Goal: Complete application form: Complete application form

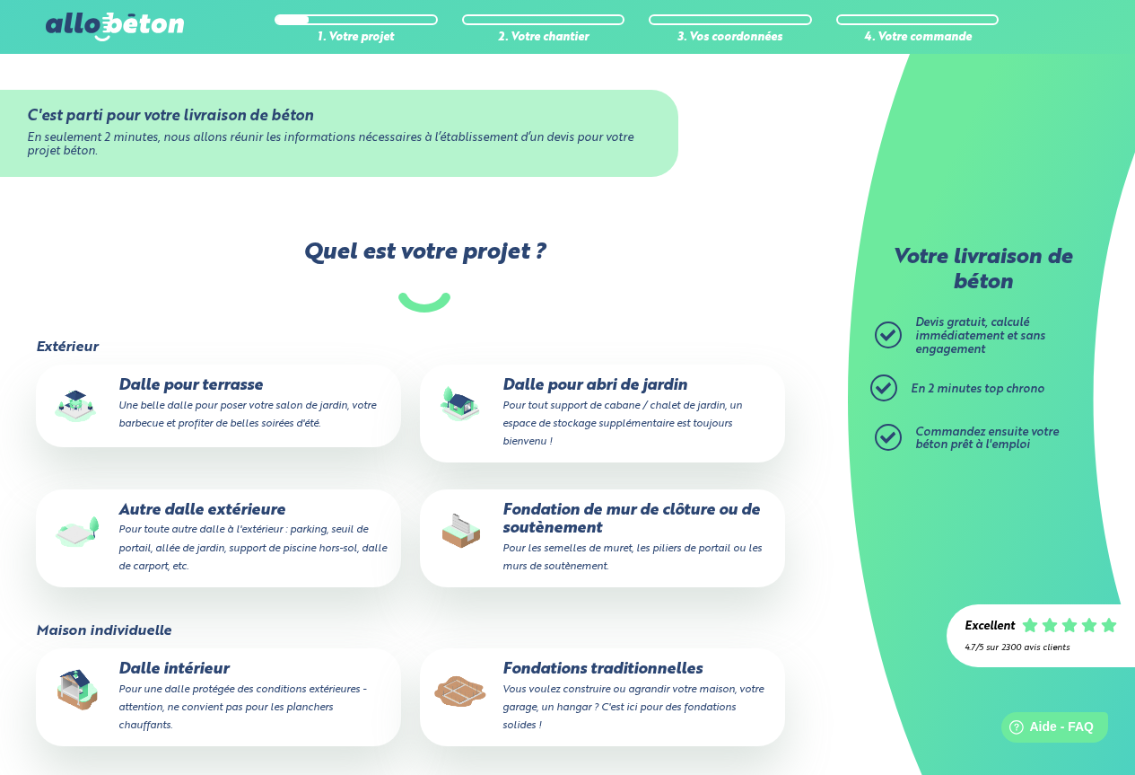
click at [203, 400] on small "Une belle dalle pour poser votre salon de jardin, votre barbecue et profiter de…" at bounding box center [247, 414] width 258 height 29
click at [0, 0] on input "Dalle pour terrasse Une belle dalle pour poser votre salon de jardin, votre bar…" at bounding box center [0, 0] width 0 height 0
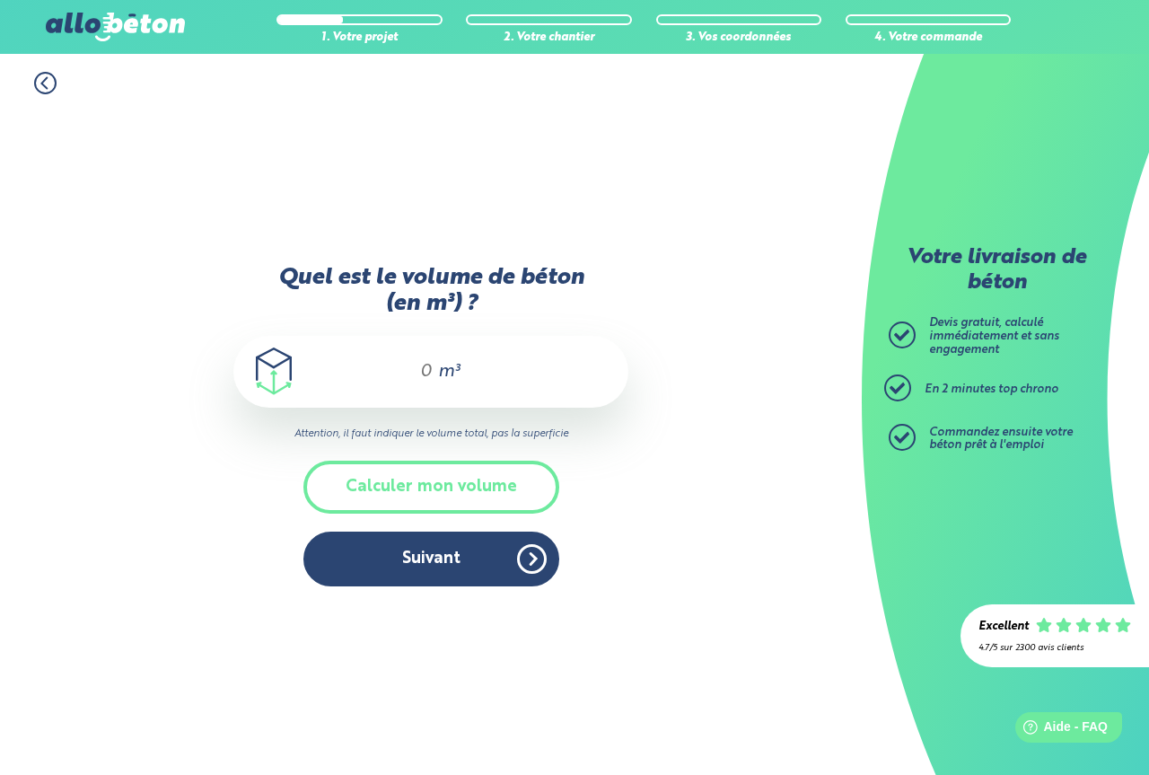
click at [438, 368] on span "m³" at bounding box center [449, 372] width 22 height 18
click at [427, 379] on input "Quel est le volume de béton (en m³) ?" at bounding box center [418, 372] width 31 height 22
type input "9"
drag, startPoint x: 414, startPoint y: 493, endPoint x: 432, endPoint y: 492, distance: 18.0
click at [413, 493] on button "Calculer mon volume" at bounding box center [431, 486] width 256 height 53
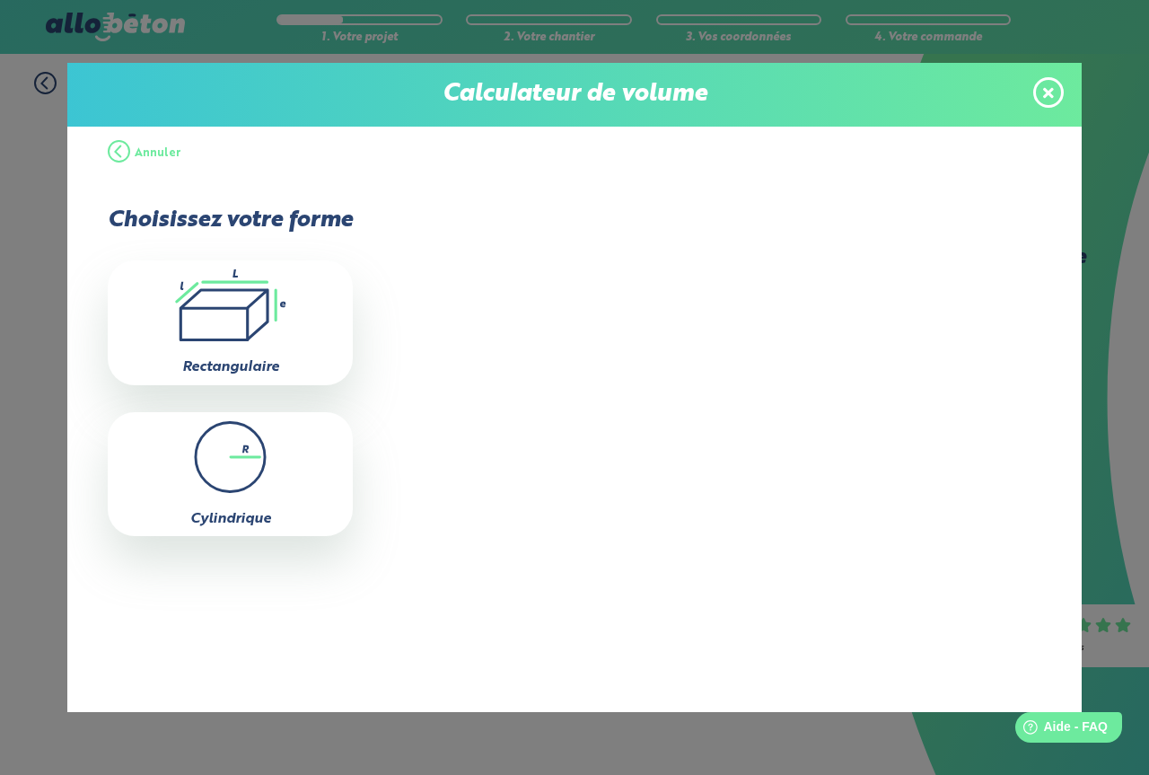
click at [1055, 87] on span at bounding box center [1048, 92] width 31 height 31
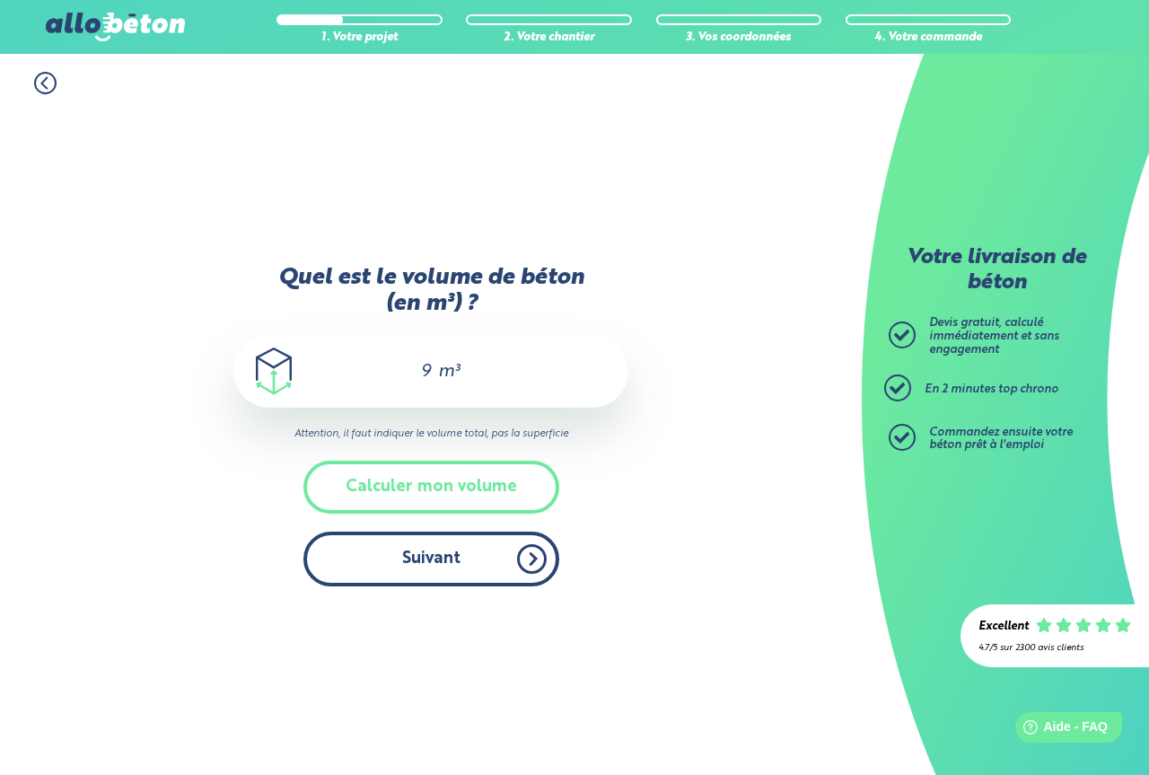
click at [423, 567] on button "Suivant" at bounding box center [431, 558] width 256 height 55
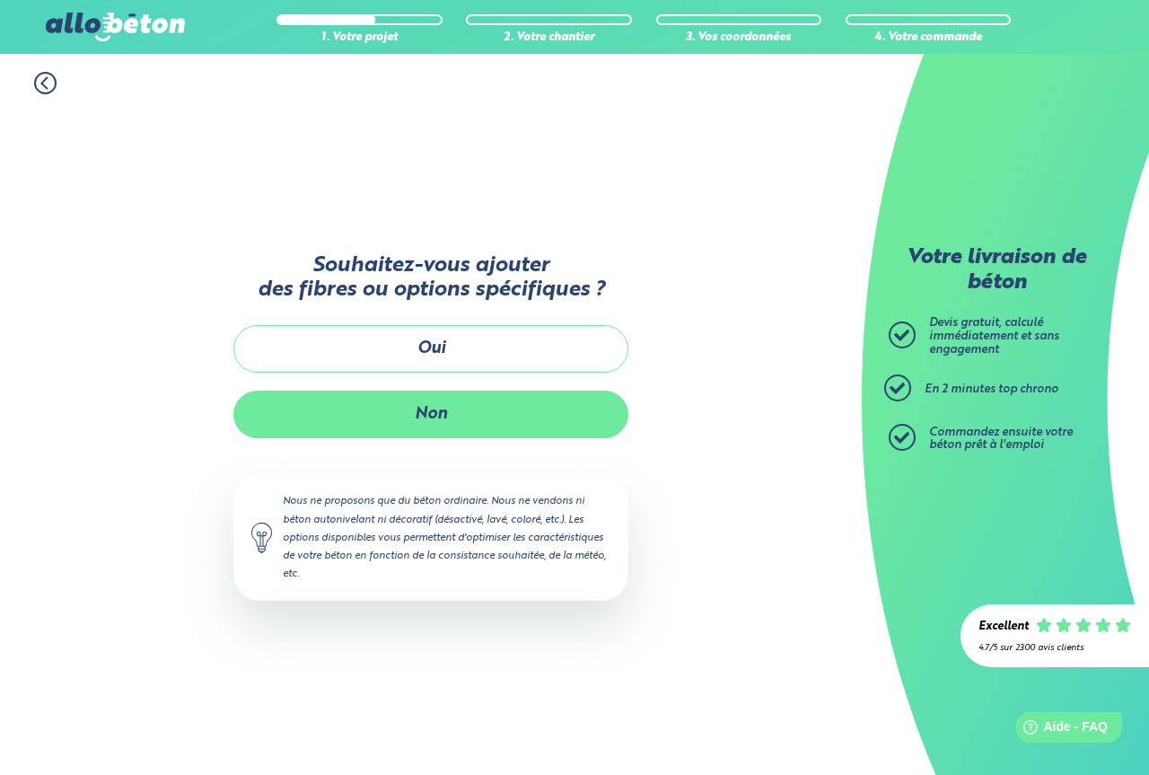
click at [513, 416] on button "Non" at bounding box center [430, 414] width 395 height 48
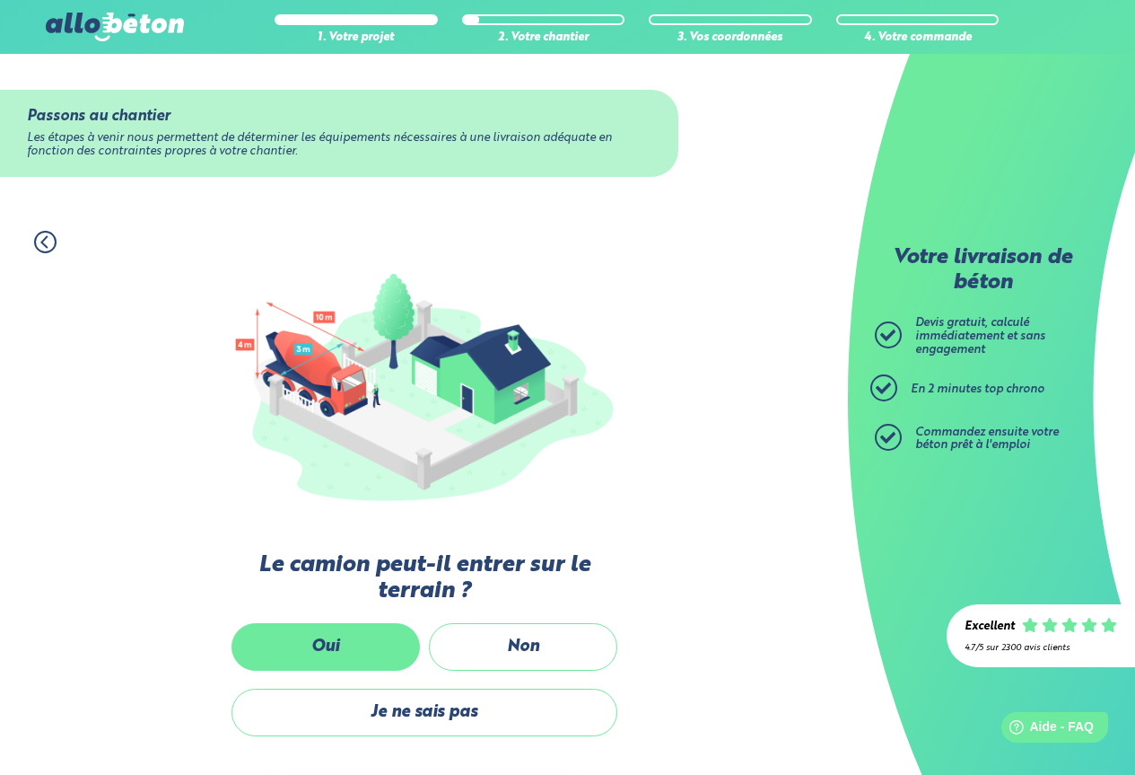
click at [337, 652] on label "Oui" at bounding box center [326, 647] width 188 height 48
click at [0, 0] on input "Oui" at bounding box center [0, 0] width 0 height 0
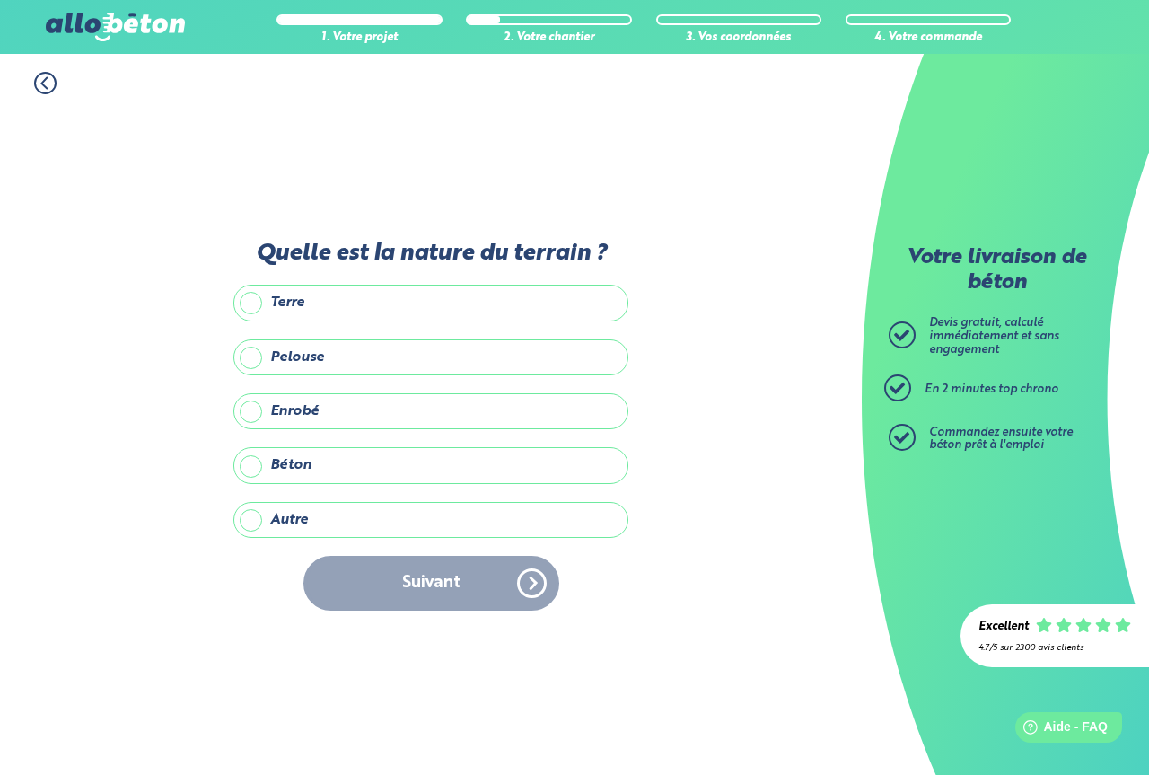
click at [250, 309] on label "Terre" at bounding box center [430, 303] width 395 height 36
click at [0, 0] on input "Terre" at bounding box center [0, 0] width 0 height 0
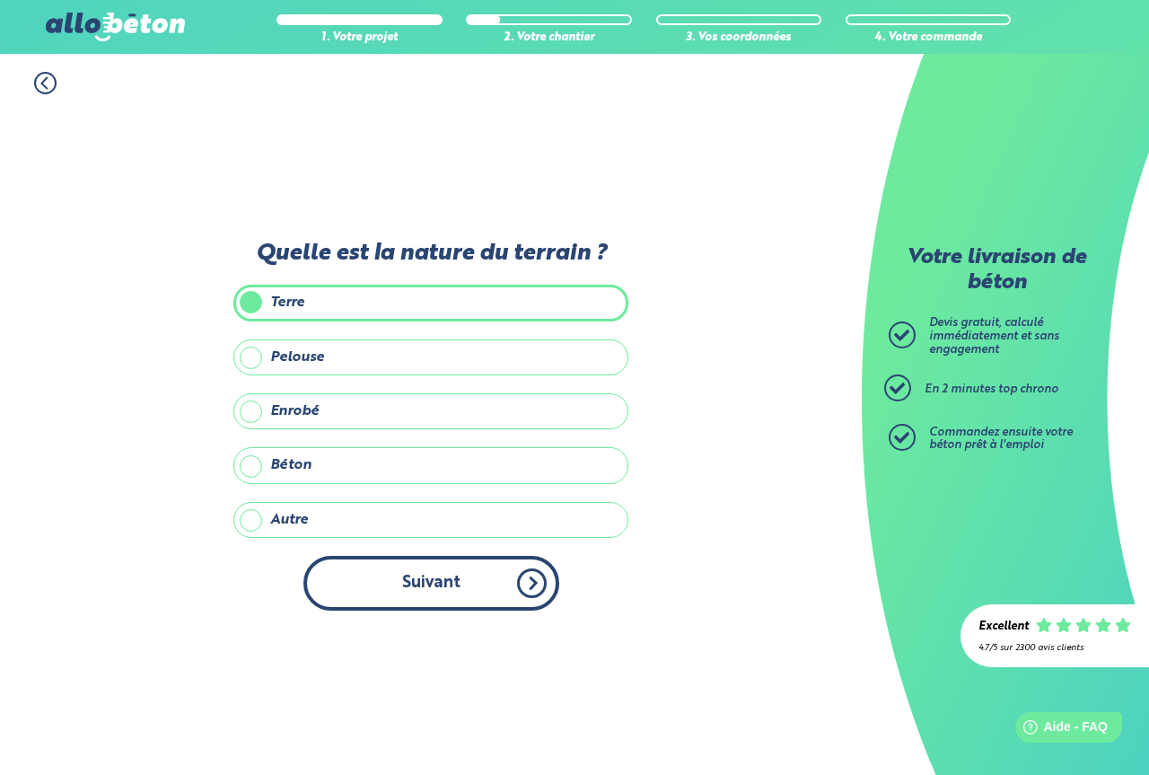
click at [425, 583] on button "Suivant" at bounding box center [431, 583] width 256 height 55
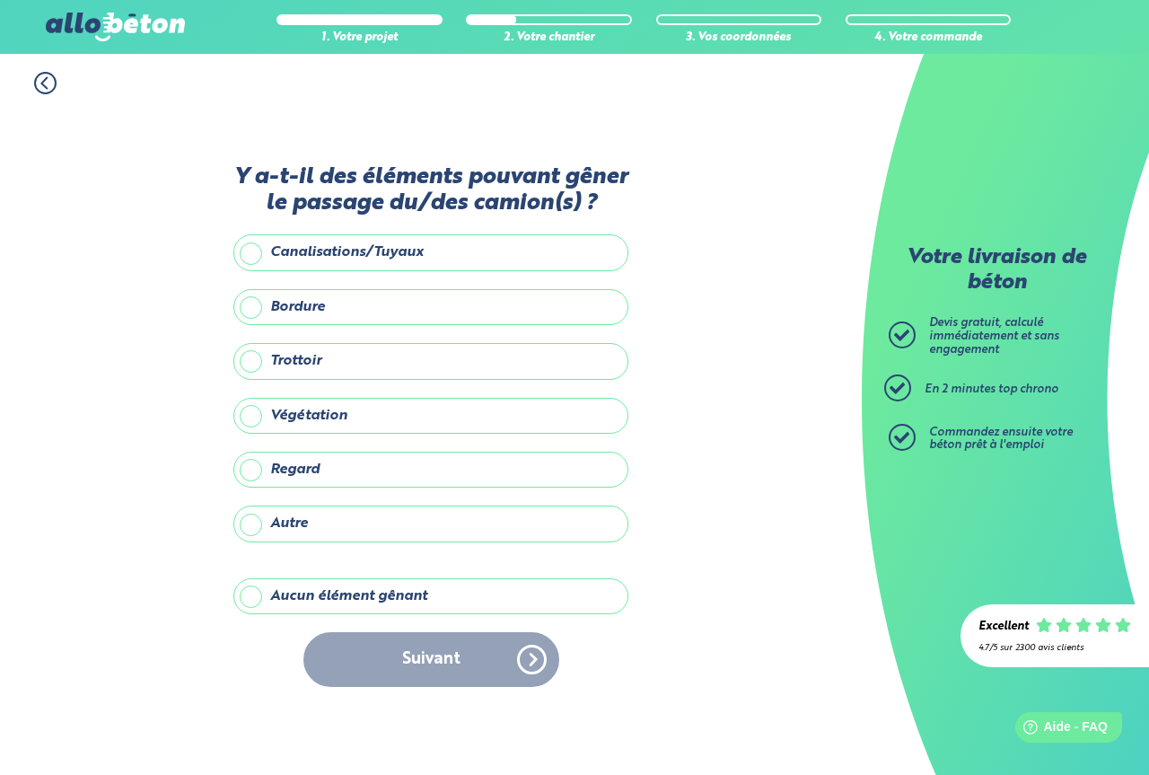
click at [285, 602] on label "Aucun élément gênant" at bounding box center [430, 596] width 395 height 36
click at [0, 0] on input "Aucun élément gênant" at bounding box center [0, 0] width 0 height 0
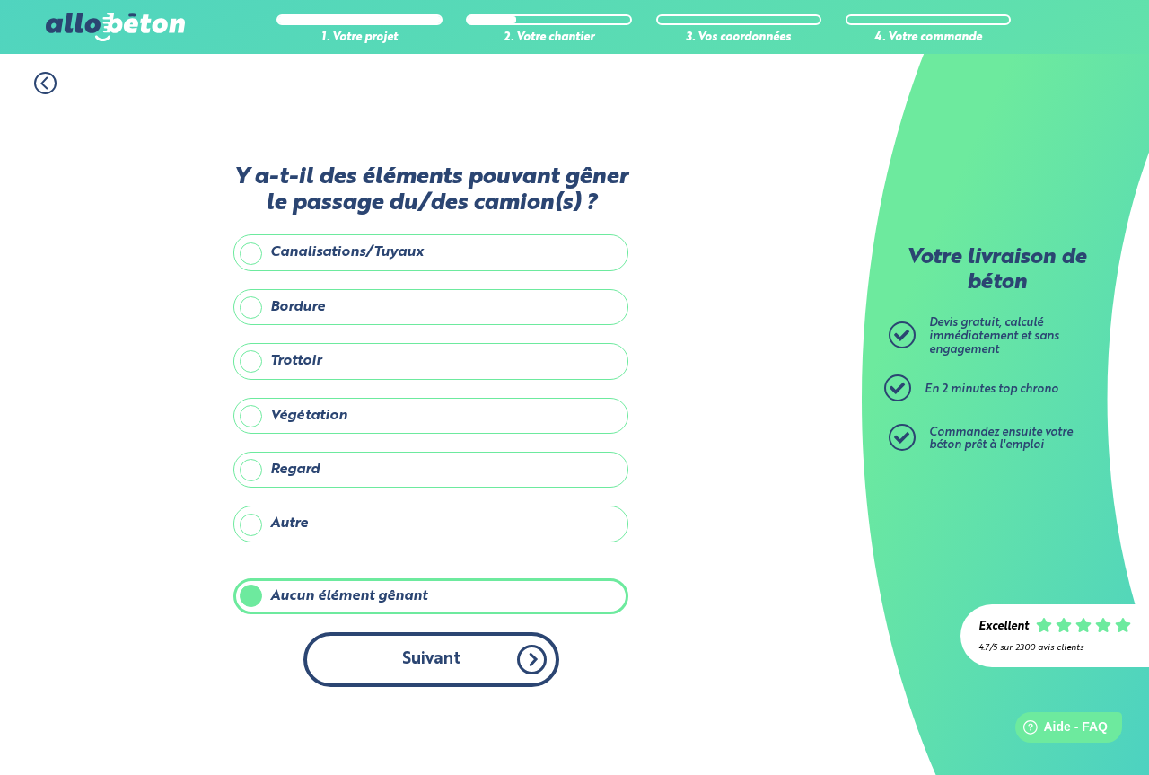
click at [496, 669] on button "Suivant" at bounding box center [431, 659] width 256 height 55
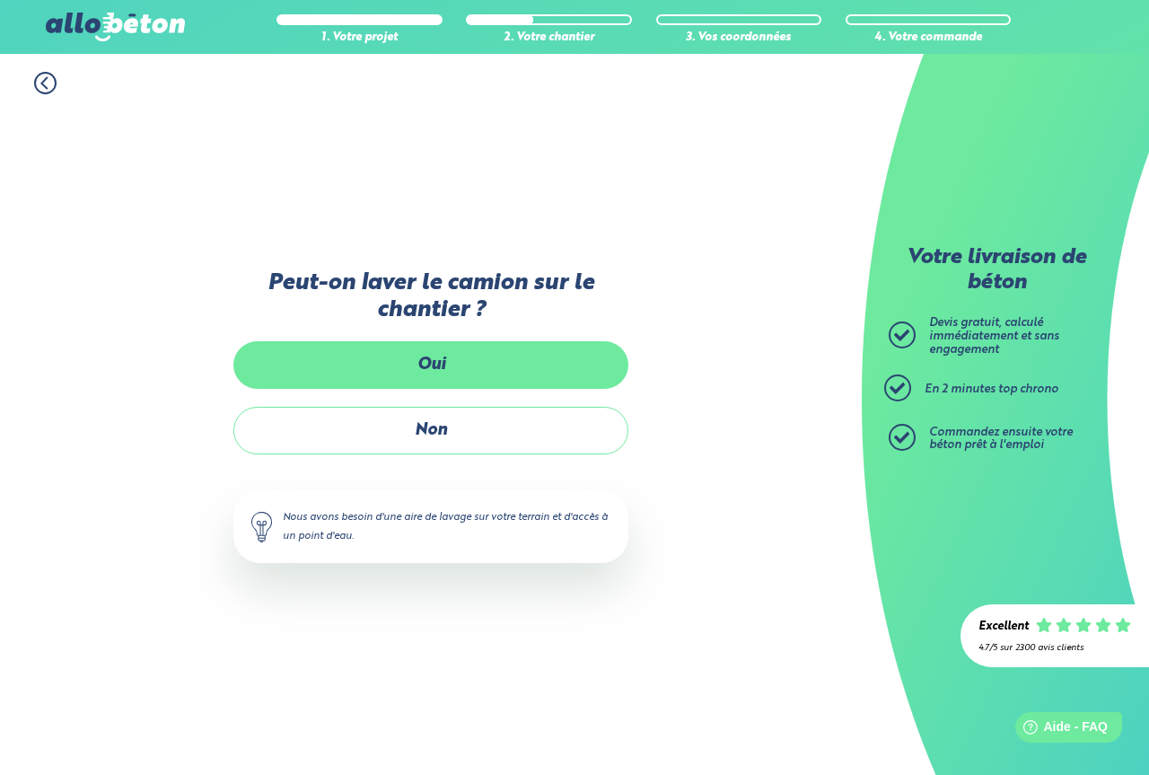
click at [417, 363] on label "Oui" at bounding box center [430, 365] width 395 height 48
click at [0, 0] on input "Oui" at bounding box center [0, 0] width 0 height 0
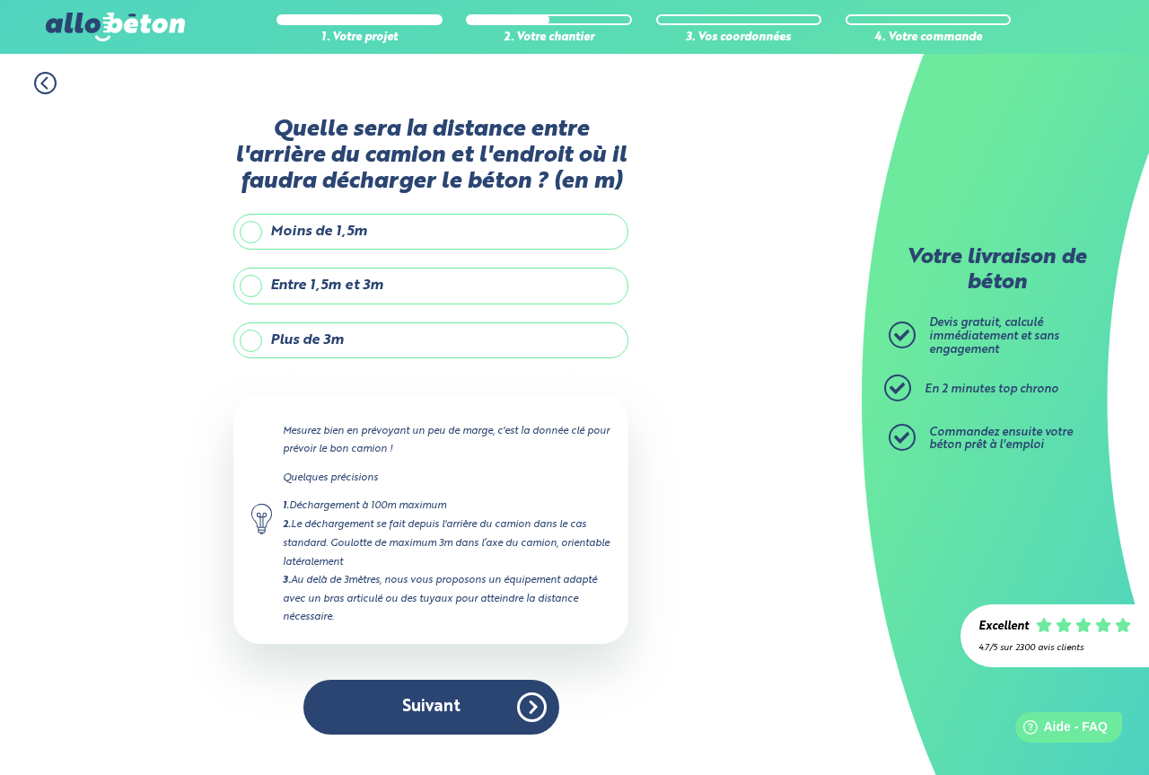
click at [290, 329] on label "Plus de 3m" at bounding box center [430, 340] width 395 height 36
click at [0, 0] on input "Plus de 3m" at bounding box center [0, 0] width 0 height 0
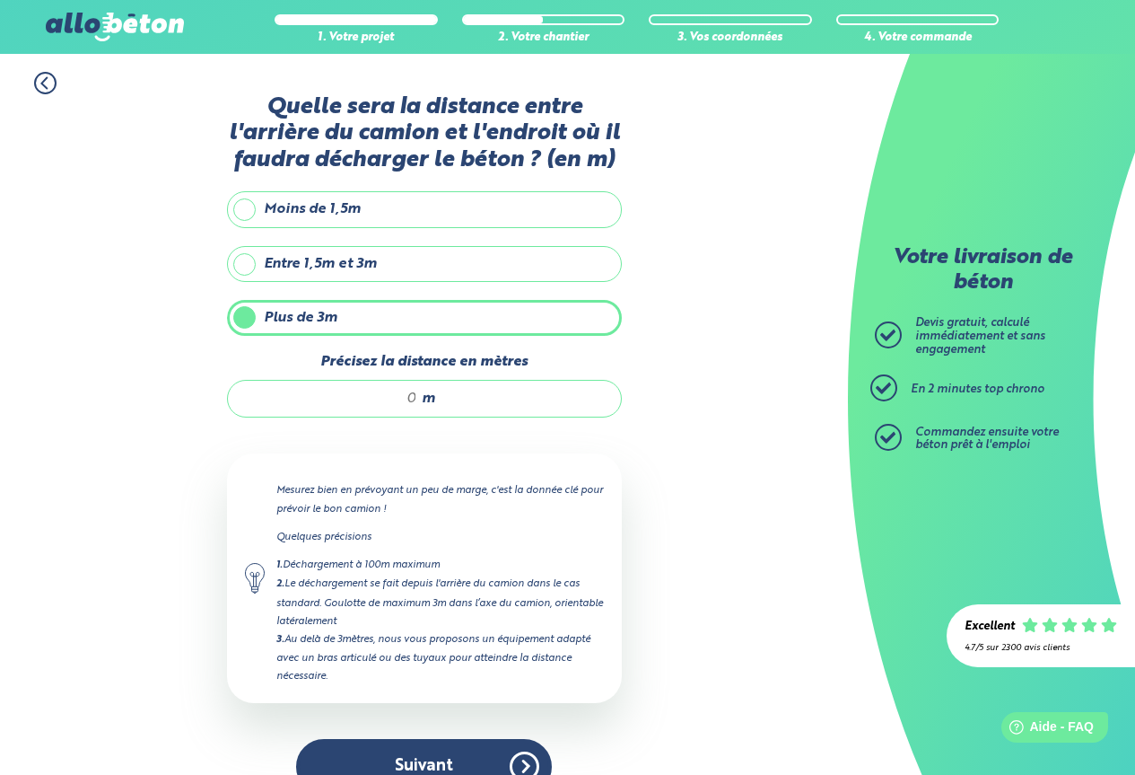
click at [415, 400] on input "Précisez la distance en mètres" at bounding box center [331, 399] width 171 height 18
type input "12"
click at [434, 767] on button "Suivant" at bounding box center [424, 766] width 256 height 55
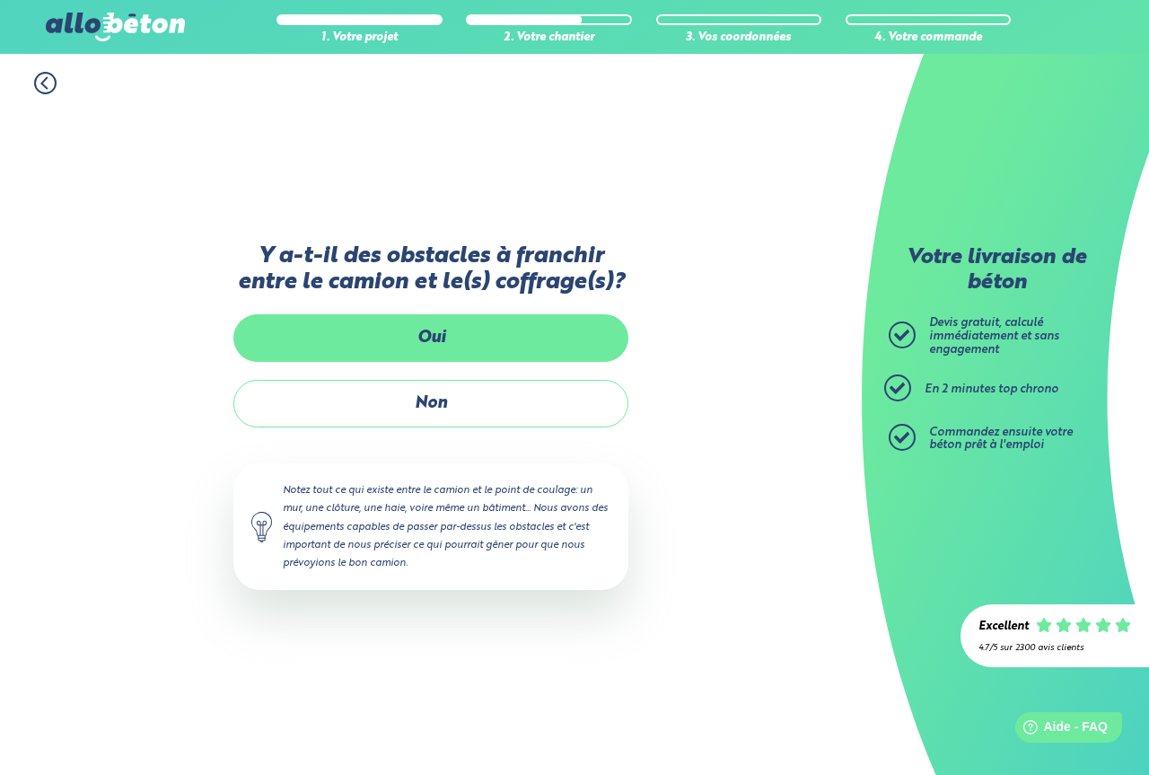
click at [556, 338] on label "Oui" at bounding box center [430, 338] width 395 height 48
click at [0, 0] on input "Oui" at bounding box center [0, 0] width 0 height 0
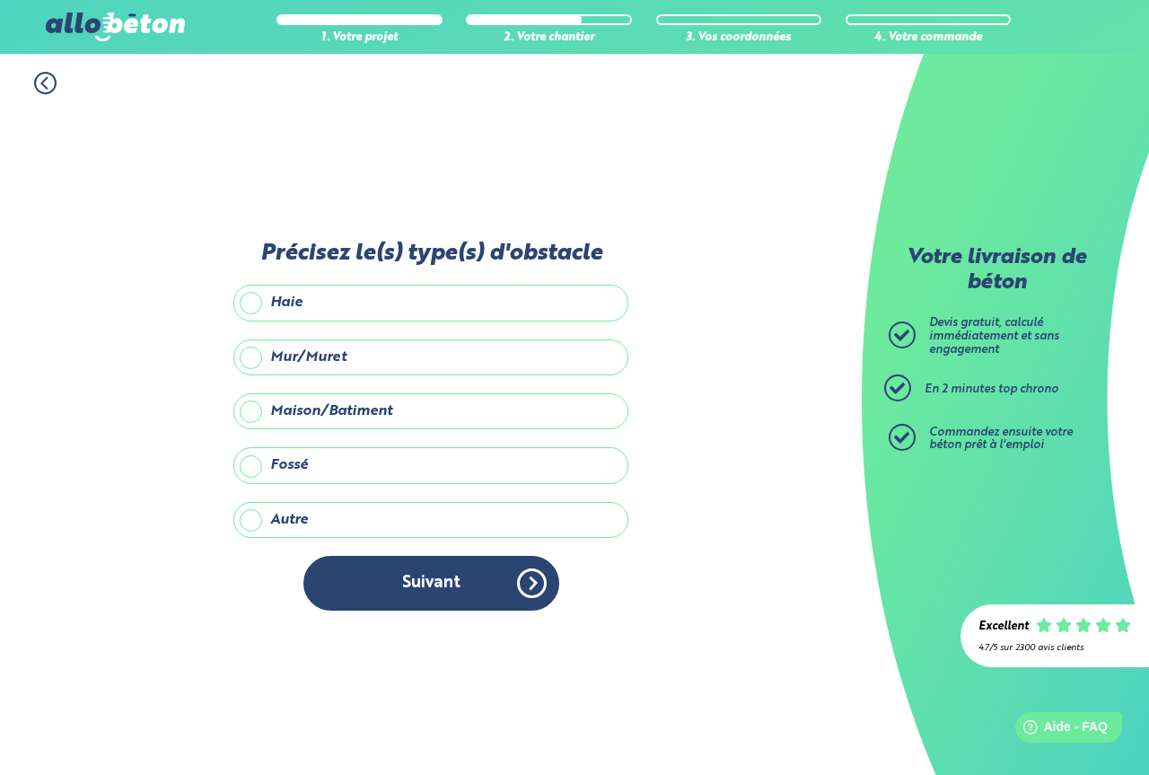
click at [44, 85] on icon at bounding box center [44, 83] width 5 height 11
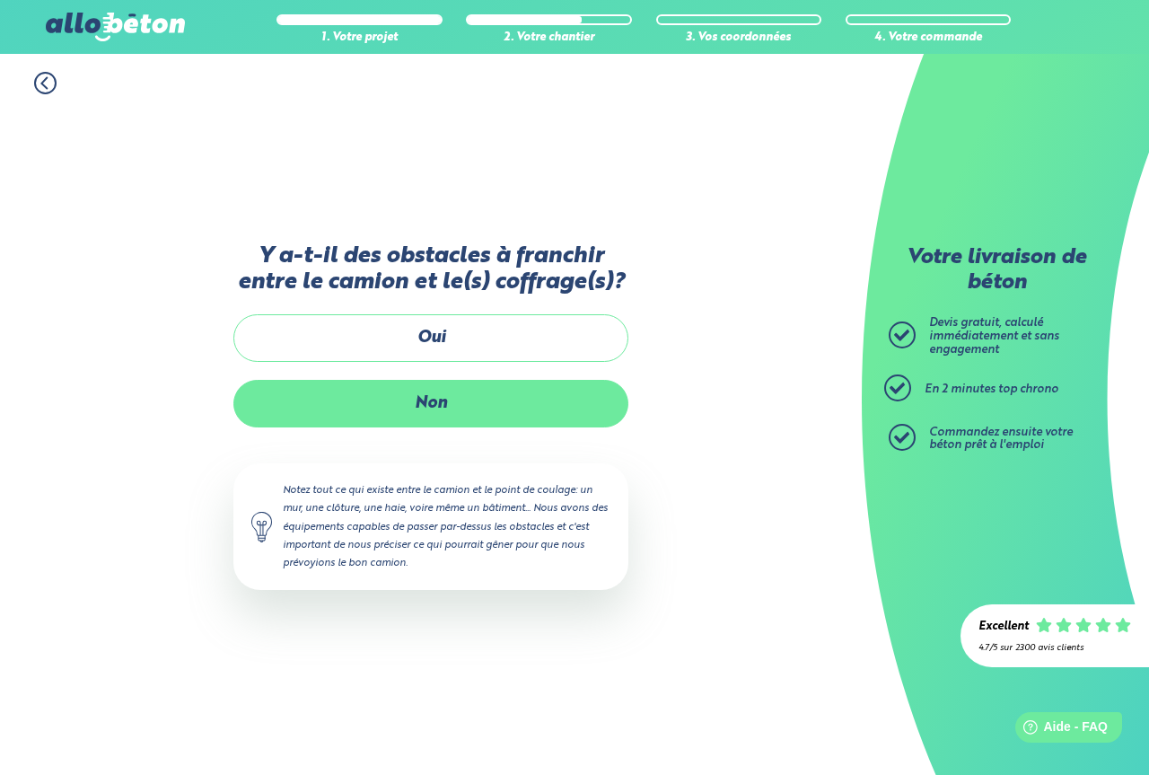
click at [373, 409] on label "Non" at bounding box center [430, 404] width 395 height 48
click at [0, 0] on input "Non" at bounding box center [0, 0] width 0 height 0
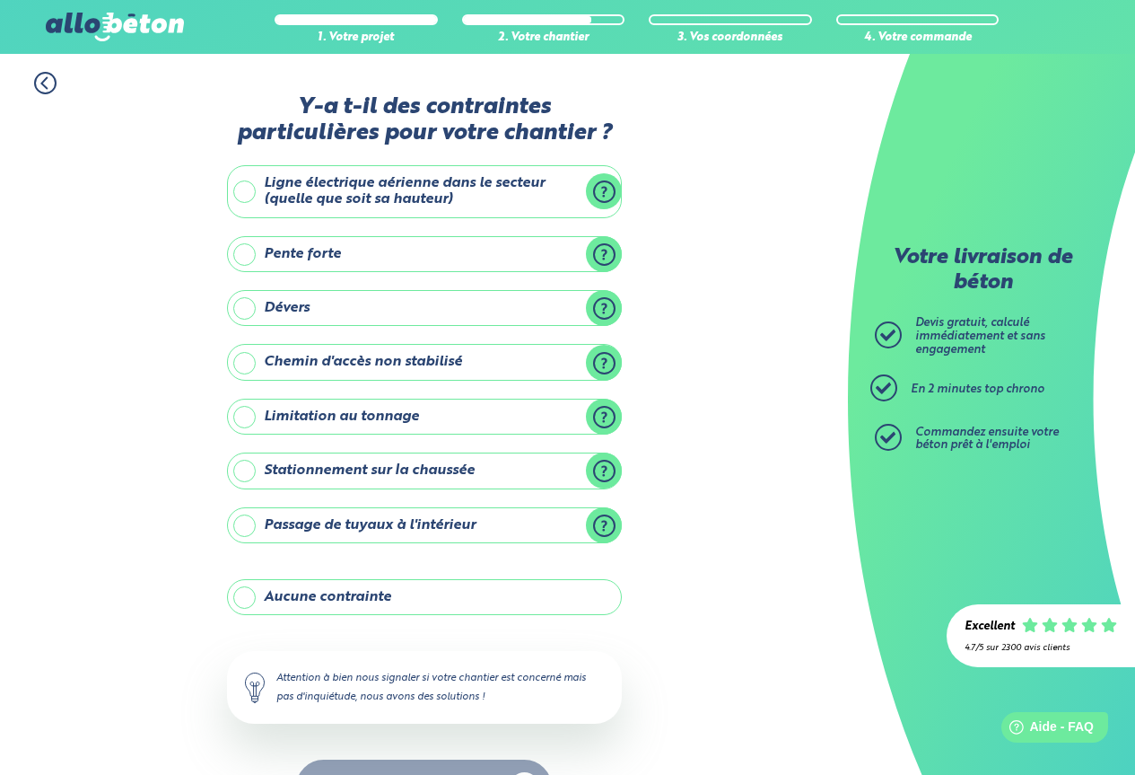
click at [405, 604] on label "Aucune contrainte" at bounding box center [424, 597] width 395 height 36
click at [0, 0] on input "Aucune contrainte" at bounding box center [0, 0] width 0 height 0
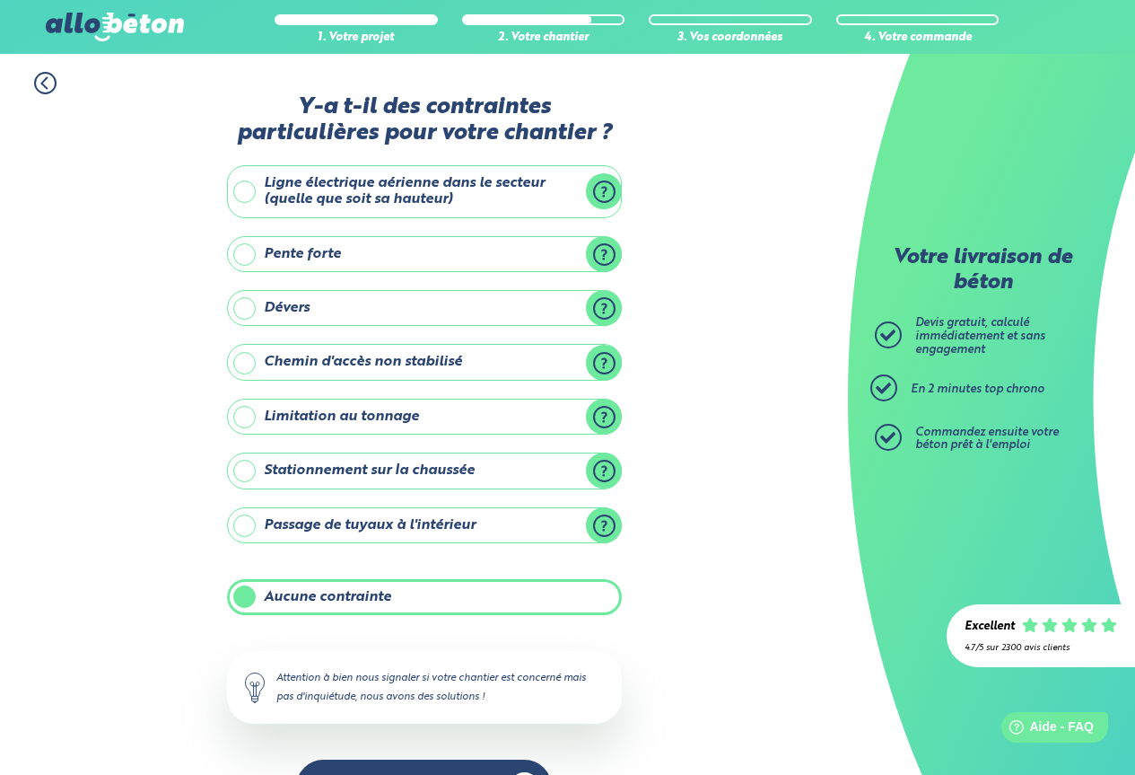
scroll to position [57, 0]
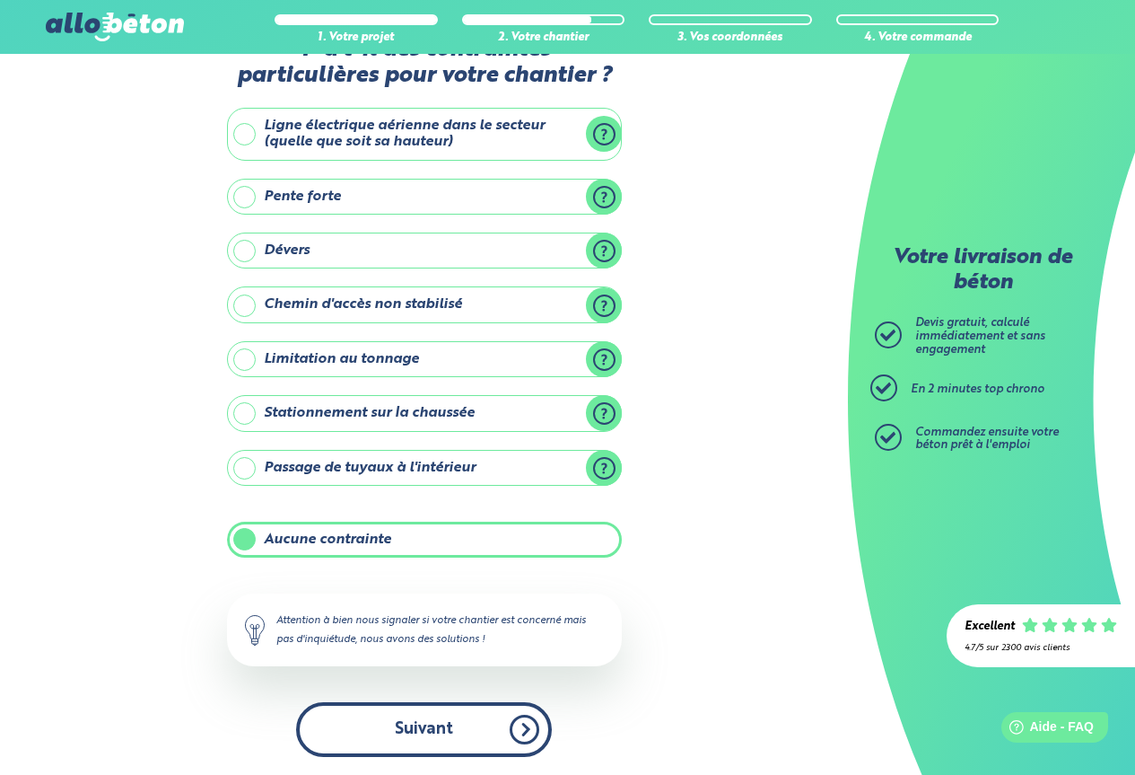
click at [442, 726] on button "Suivant" at bounding box center [424, 729] width 256 height 55
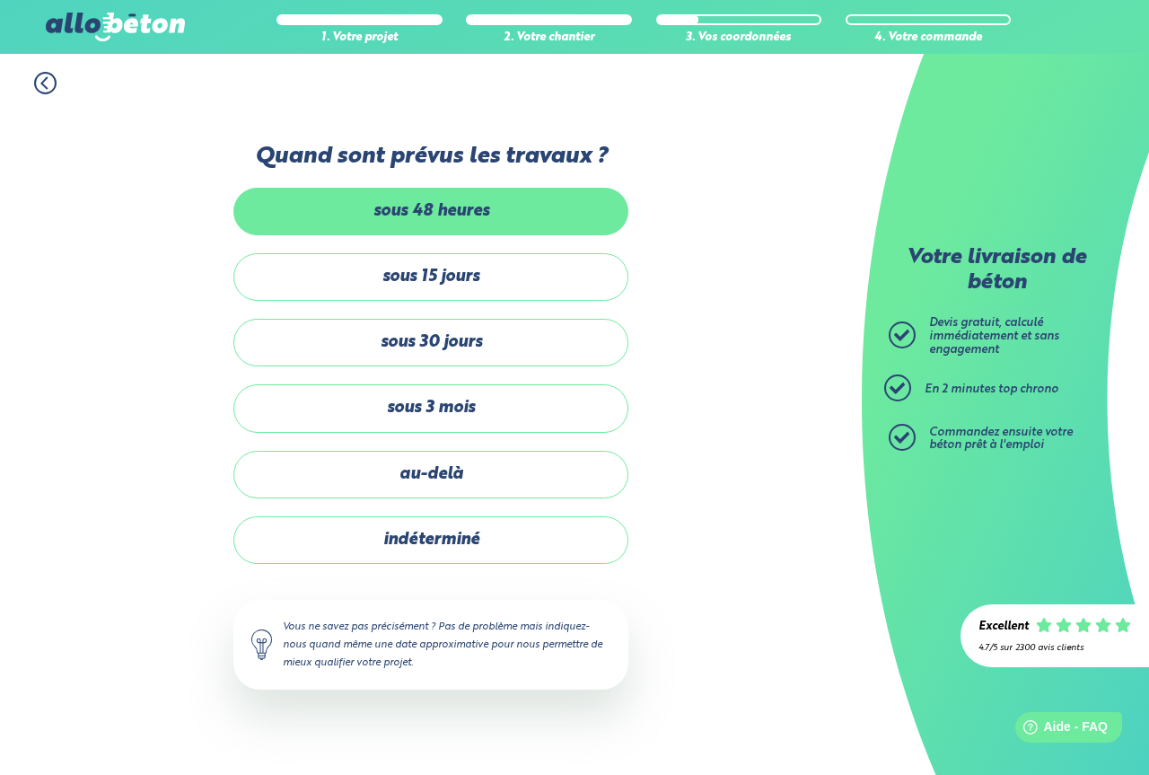
click at [384, 204] on label "sous 48 heures" at bounding box center [430, 212] width 395 height 48
click at [0, 0] on input "sous 48 heures" at bounding box center [0, 0] width 0 height 0
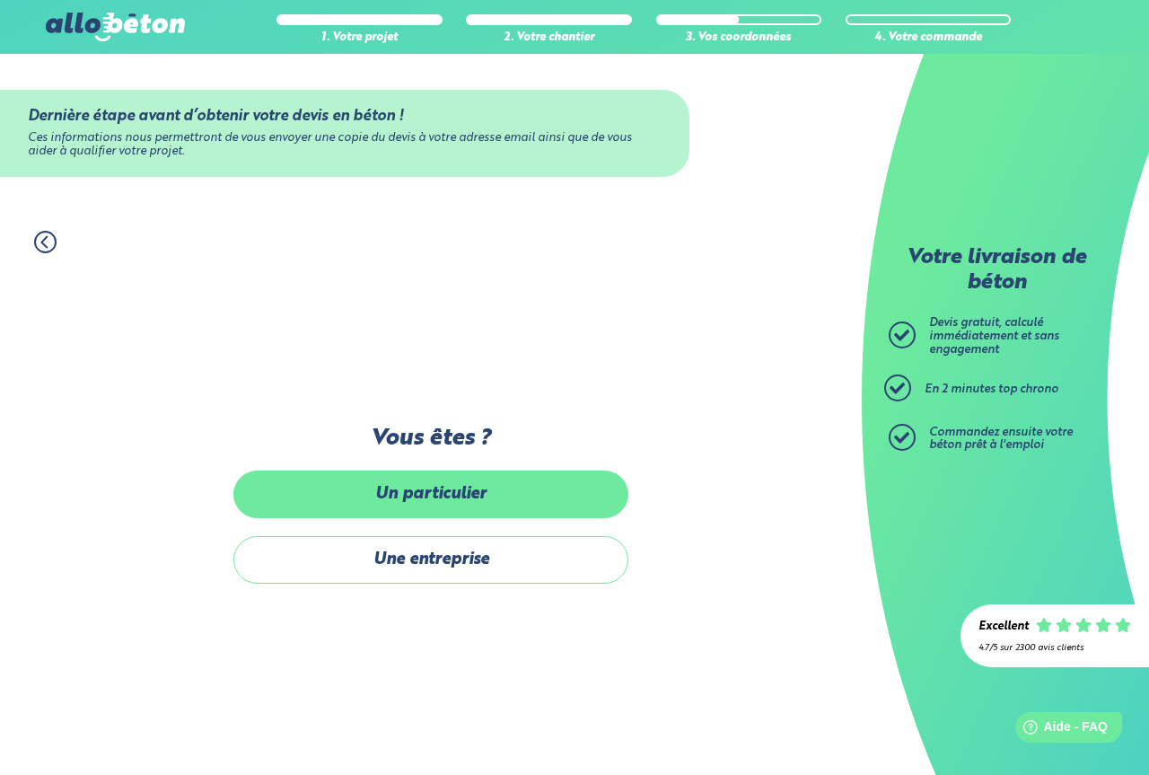
click at [514, 489] on label "Un particulier" at bounding box center [430, 494] width 395 height 48
click at [0, 0] on input "Un particulier" at bounding box center [0, 0] width 0 height 0
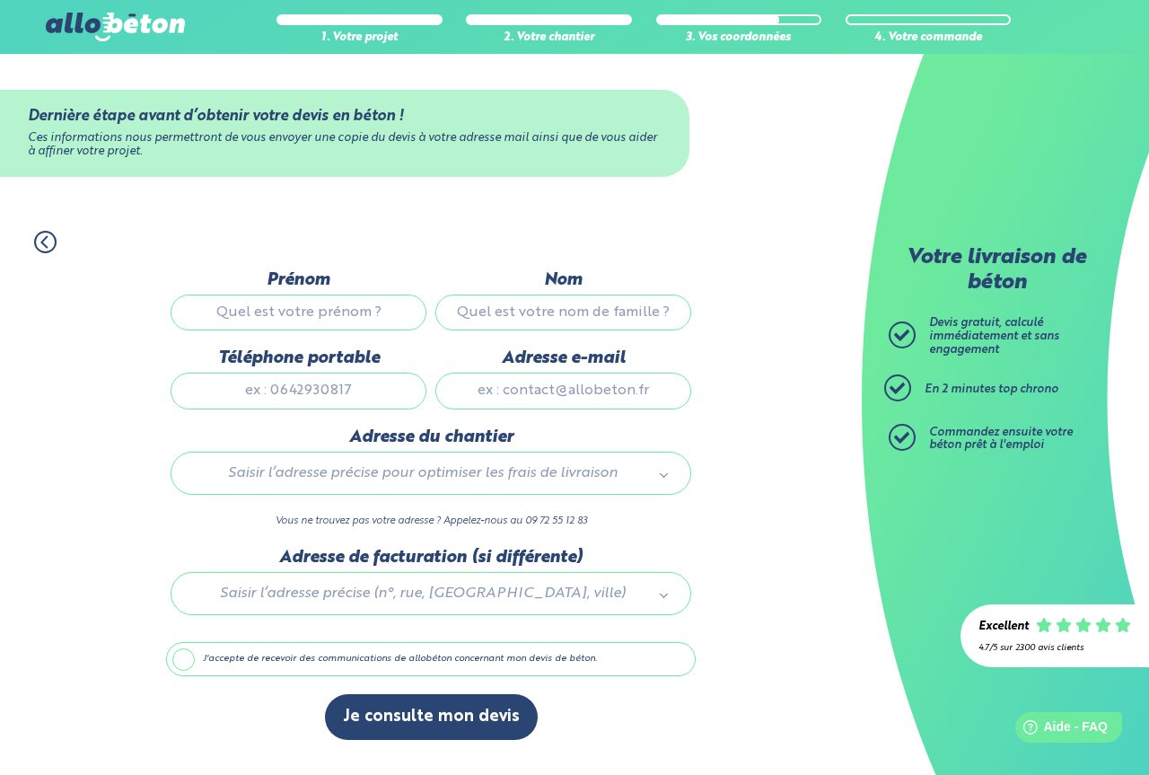
click at [294, 307] on input "Prénom" at bounding box center [299, 312] width 256 height 36
click at [291, 311] on input "sydney" at bounding box center [299, 312] width 256 height 36
type input "sidney"
click at [552, 315] on input "Nom" at bounding box center [563, 312] width 256 height 36
type input "mawawa"
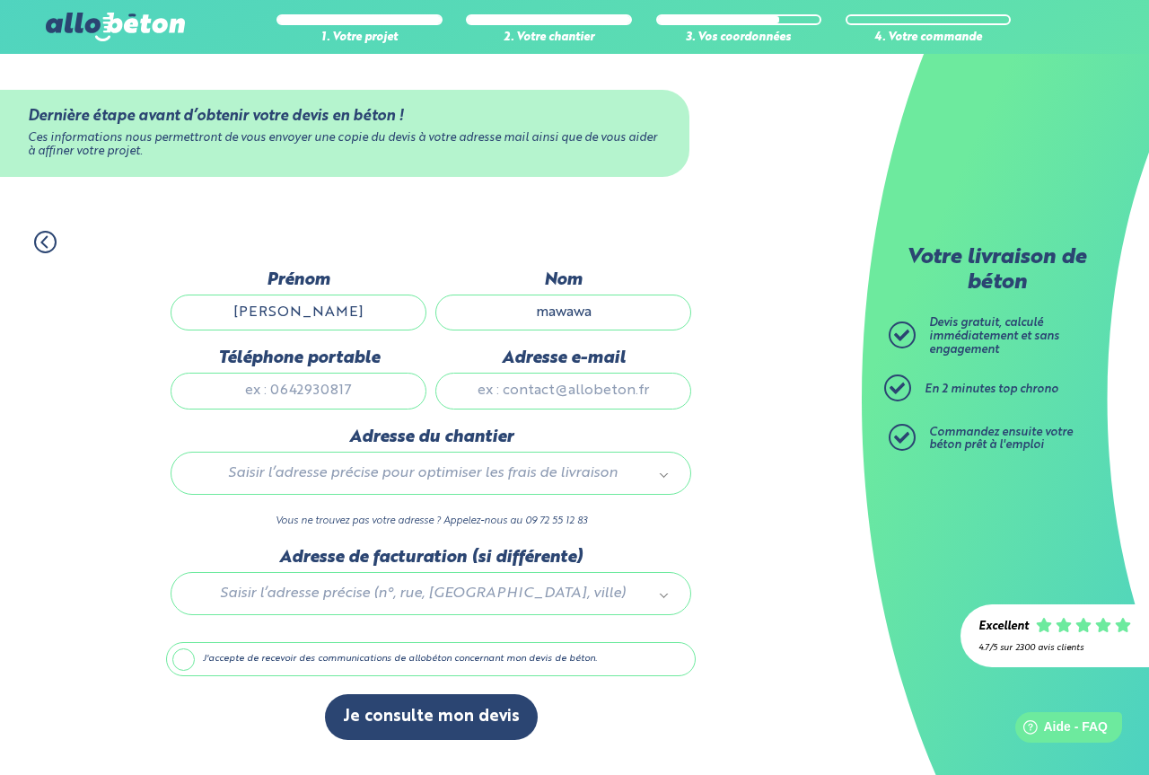
click at [294, 389] on input "Téléphone portable" at bounding box center [299, 391] width 256 height 36
type input "0613158311"
click at [537, 393] on input "Adresse e-mail" at bounding box center [563, 391] width 256 height 36
type input "tiguinoemie@hotmail.fr"
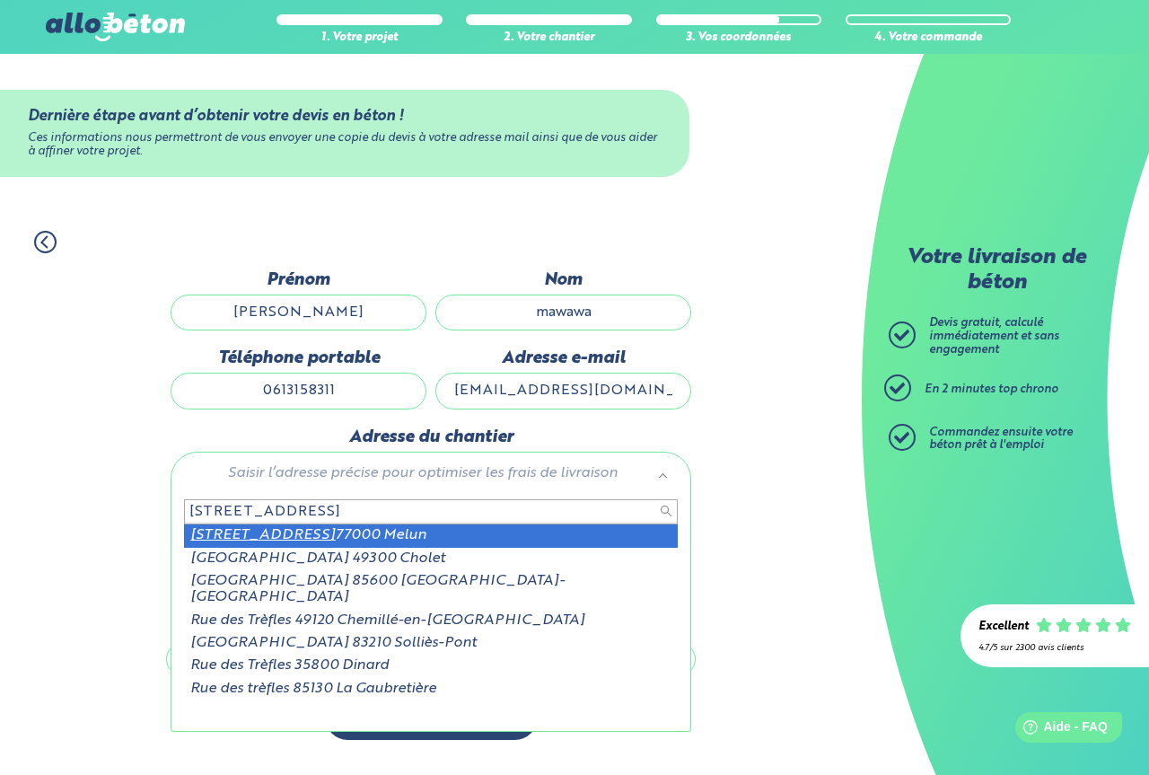
type input "89 rue des trefles"
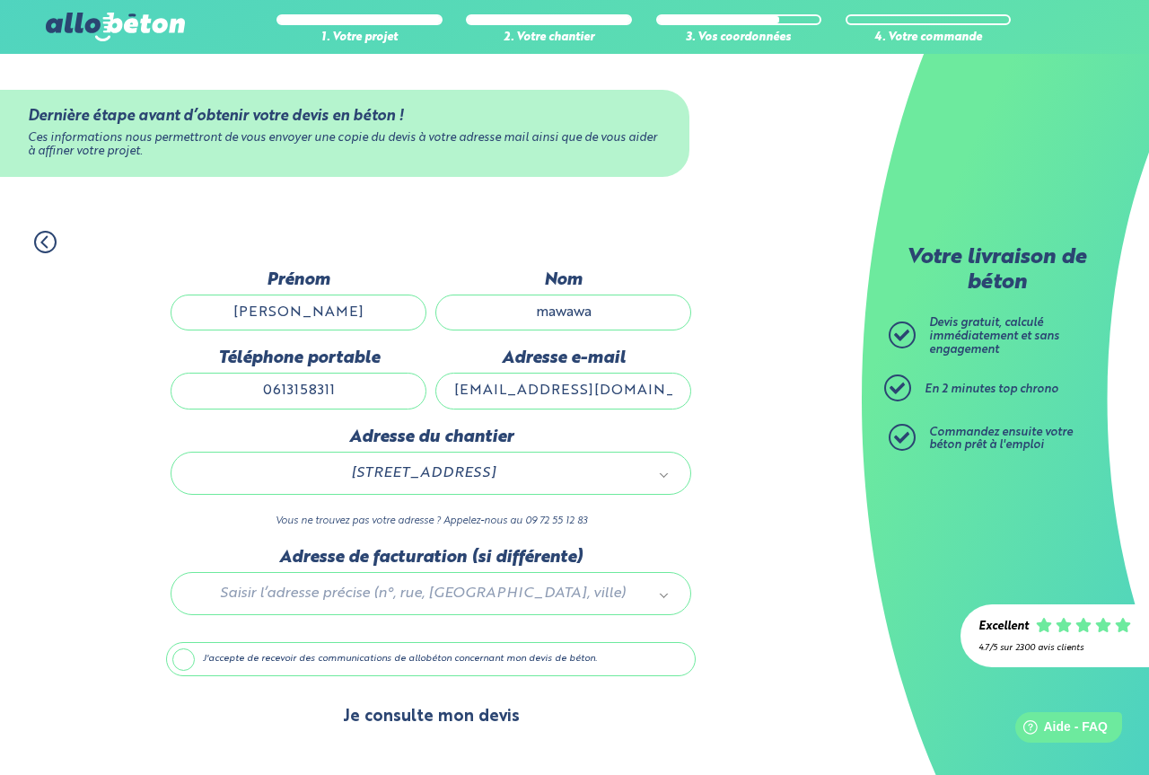
click at [438, 719] on button "Je consulte mon devis" at bounding box center [431, 717] width 213 height 46
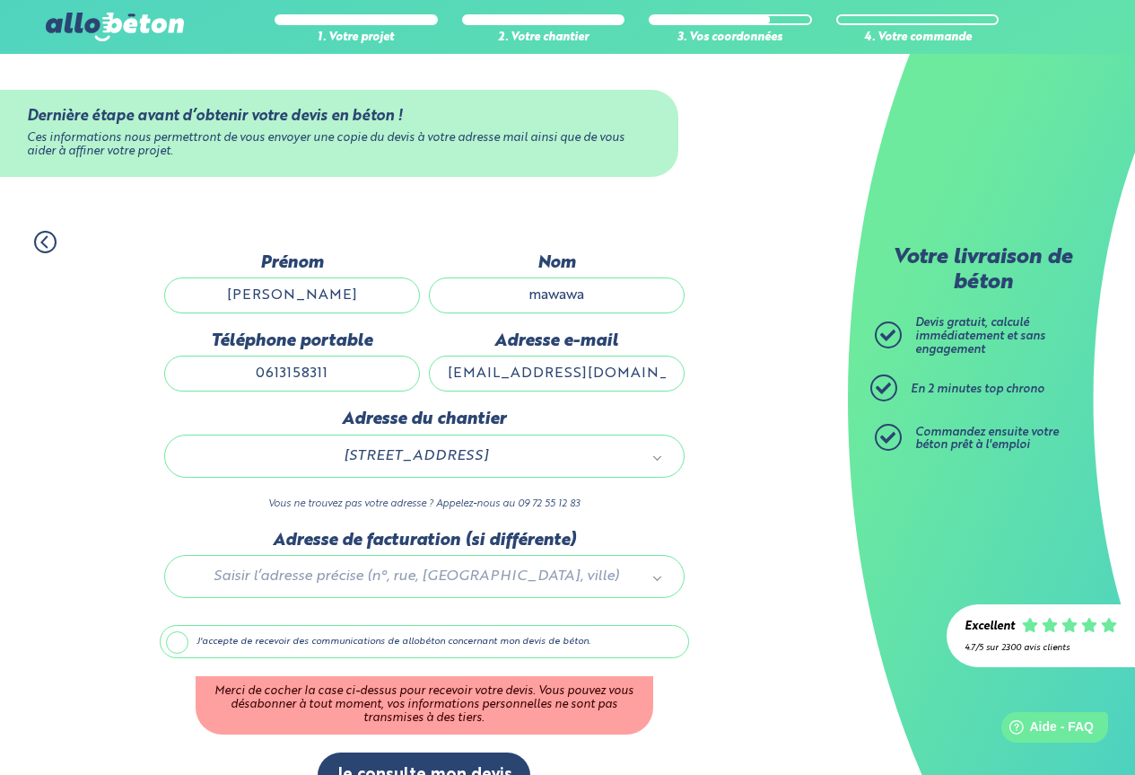
scroll to position [41, 0]
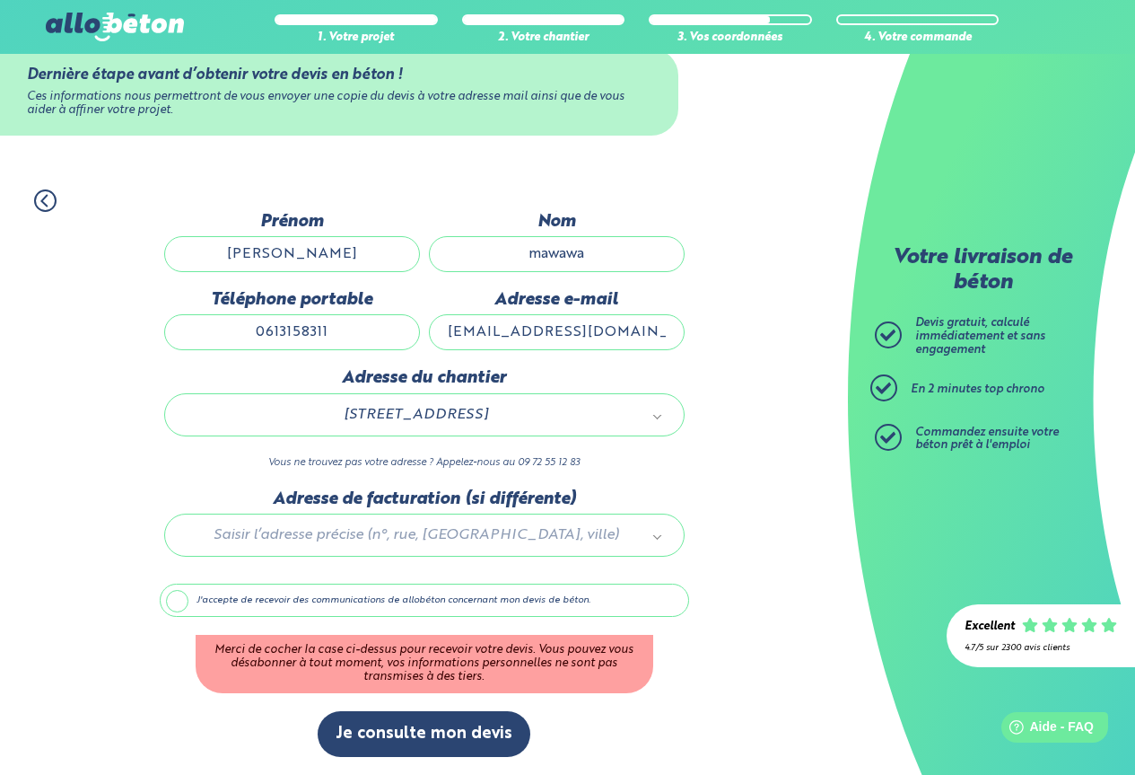
click at [172, 602] on label "J'accepte de recevoir des communications de allobéton concernant mon devis de b…" at bounding box center [425, 600] width 530 height 34
click at [0, 0] on input "J'accepte de recevoir des communications de allobéton concernant mon devis de b…" at bounding box center [0, 0] width 0 height 0
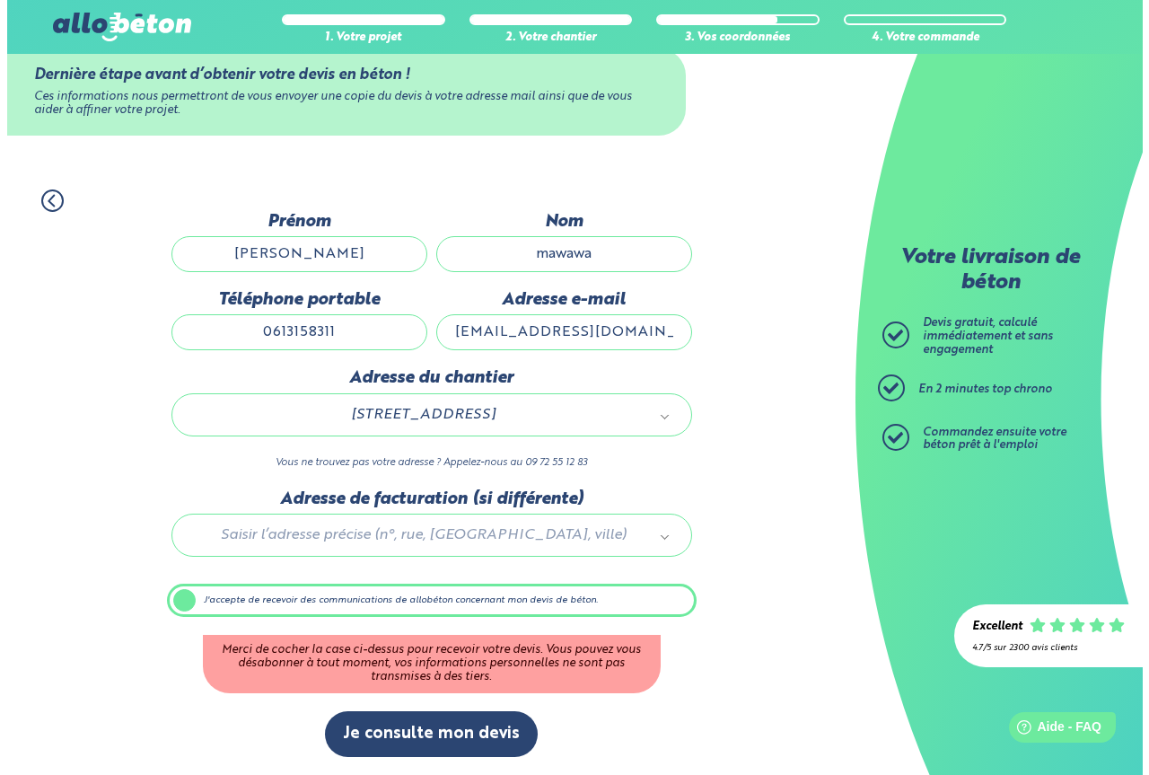
scroll to position [0, 0]
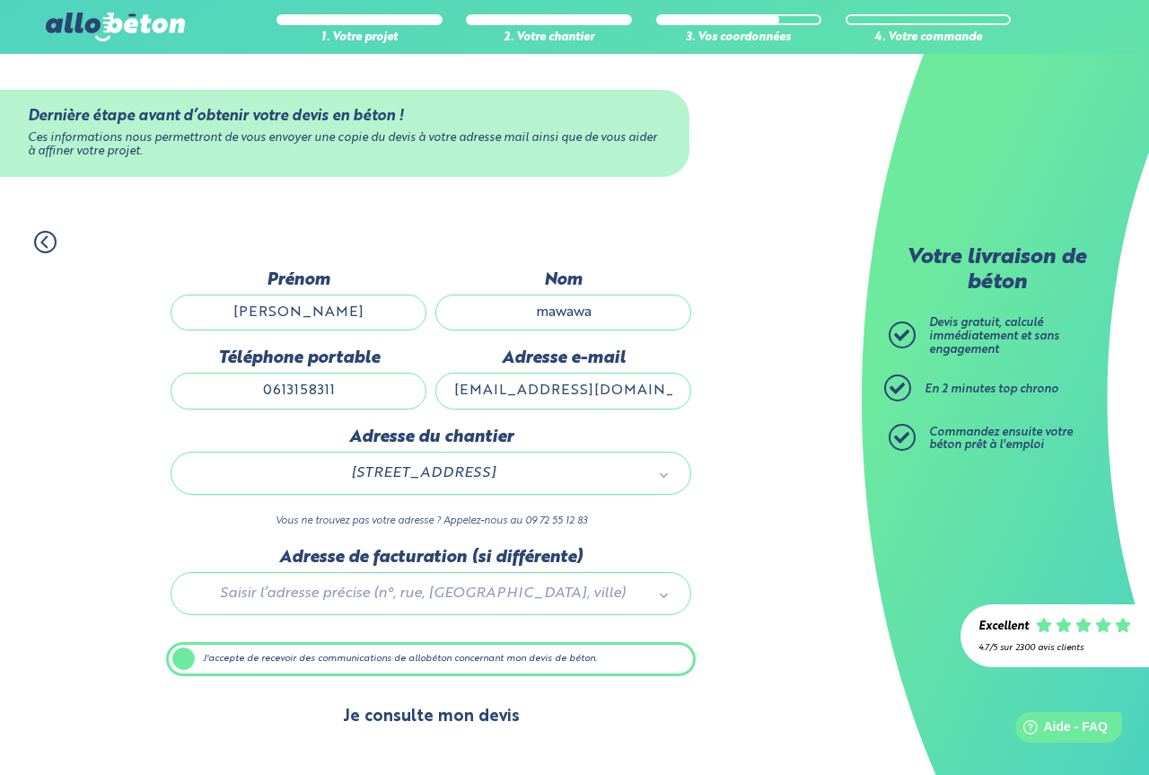
click at [449, 726] on button "Je consulte mon devis" at bounding box center [431, 717] width 213 height 46
